Goal: Information Seeking & Learning: Learn about a topic

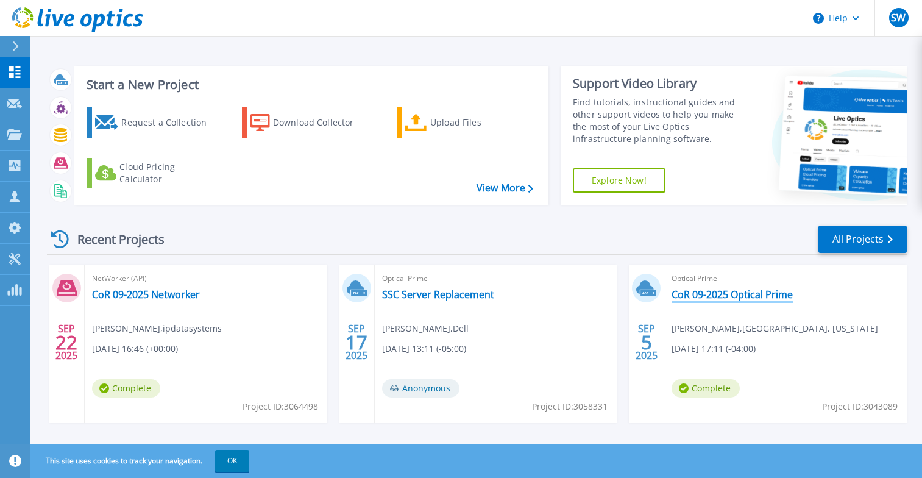
click at [763, 292] on link "CoR 09-2025 Optical Prime" at bounding box center [732, 294] width 121 height 12
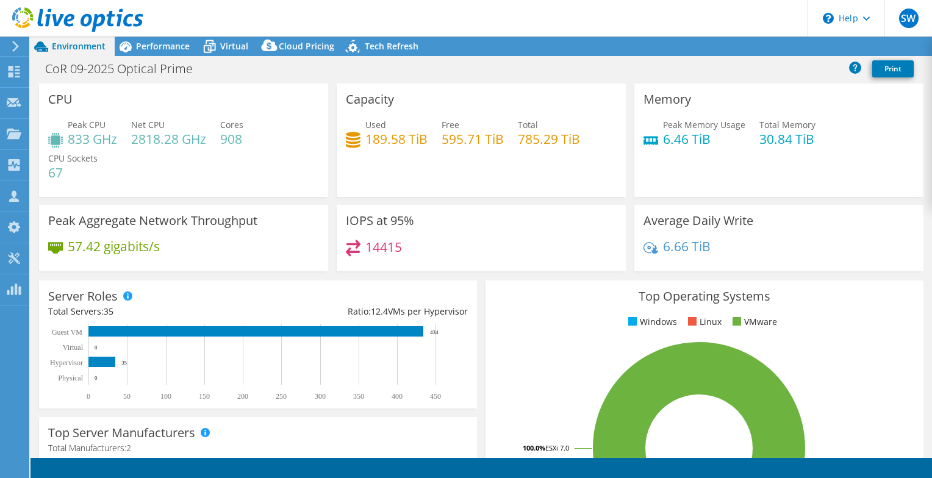
select select "USD"
radio input "true"
radio input "false"
select select "USEast"
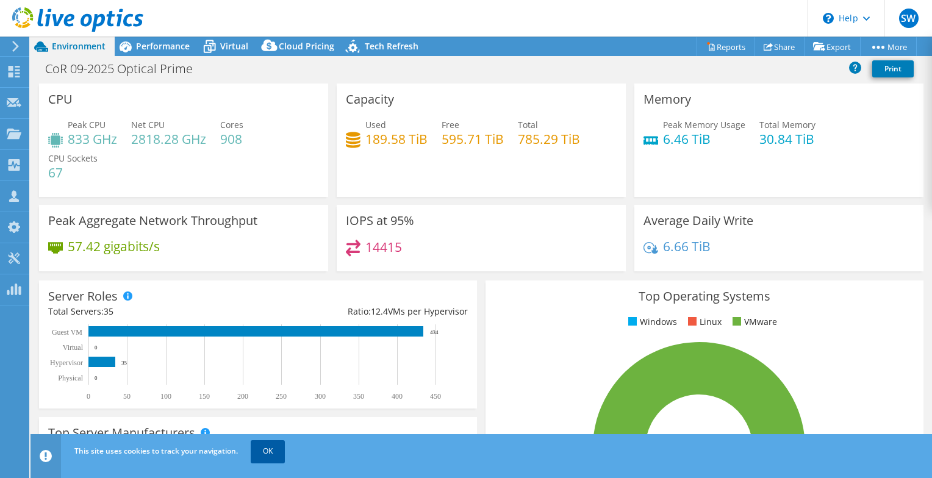
click at [267, 450] on link "OK" at bounding box center [268, 451] width 34 height 22
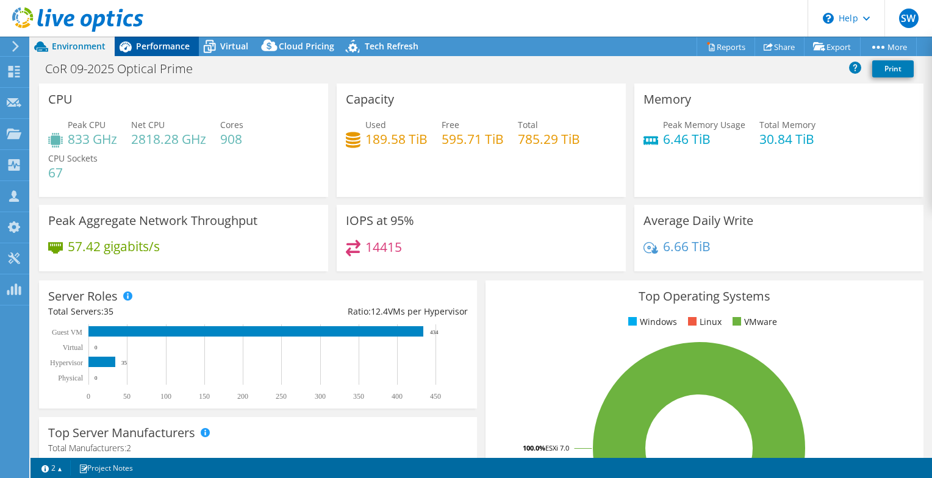
click at [159, 45] on span "Performance" at bounding box center [163, 46] width 54 height 12
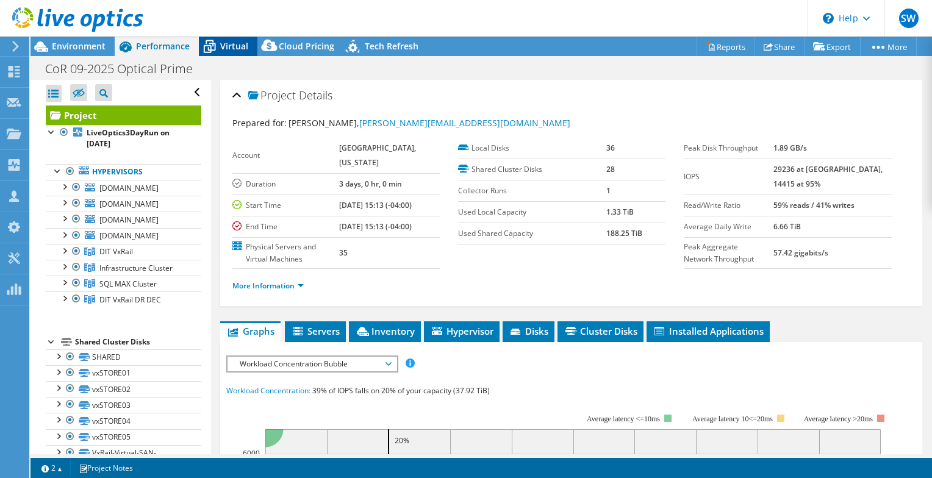
click at [223, 40] on span "Virtual" at bounding box center [234, 46] width 28 height 12
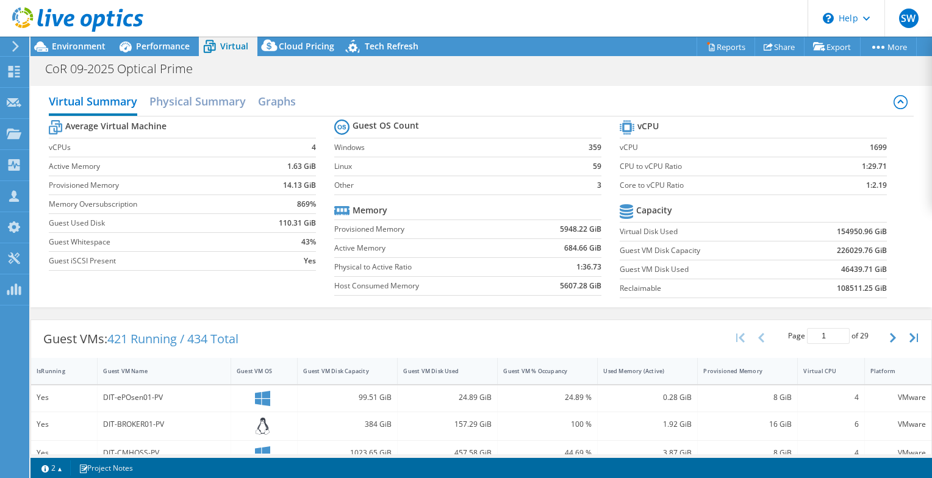
click at [829, 294] on td "108511.25 GiB" at bounding box center [838, 288] width 98 height 19
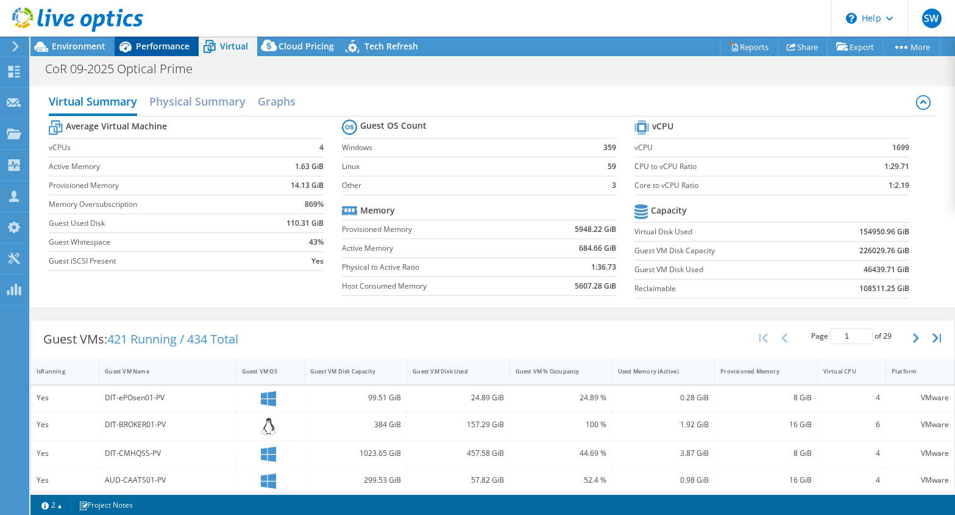
click at [162, 46] on span "Performance" at bounding box center [163, 46] width 54 height 12
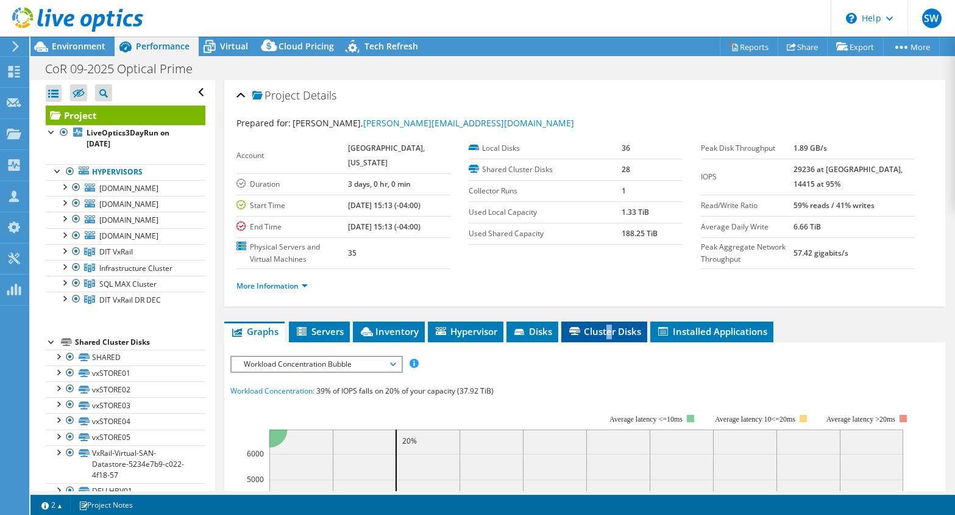
click at [611, 337] on span "Cluster Disks" at bounding box center [605, 331] width 74 height 12
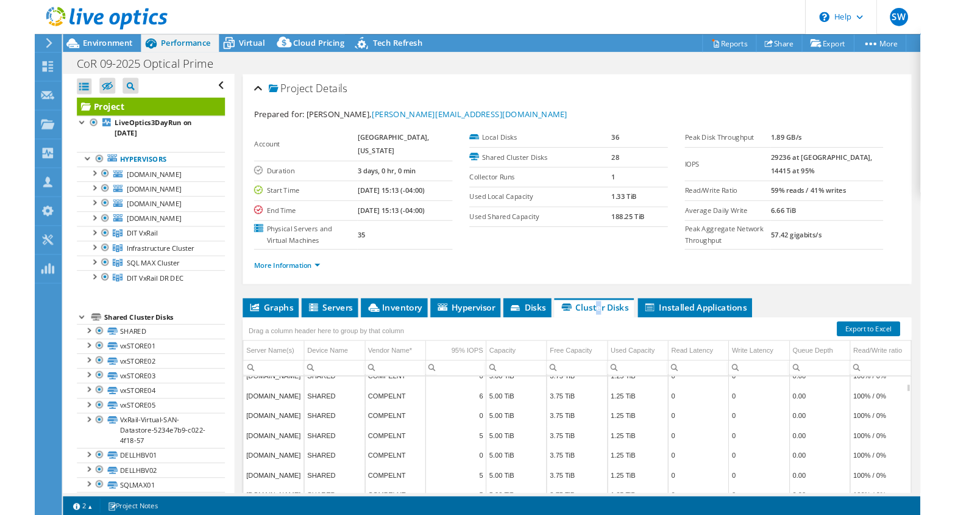
scroll to position [75, 0]
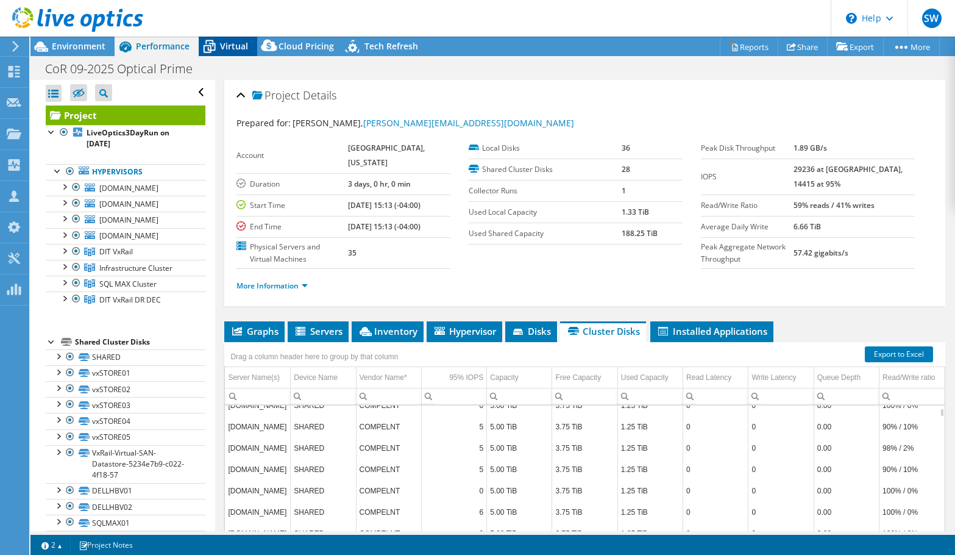
click at [219, 45] on icon at bounding box center [209, 46] width 21 height 21
